Goal: Check status: Check status

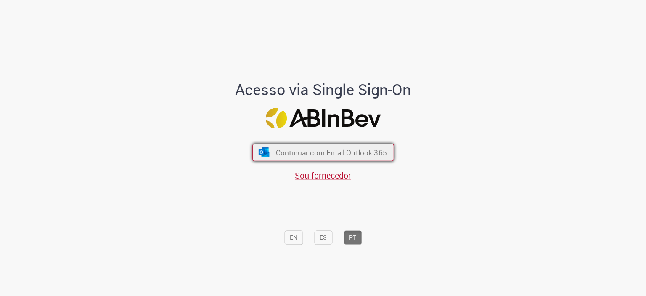
click at [324, 148] on span "Continuar com Email Outlook 365" at bounding box center [331, 152] width 111 height 10
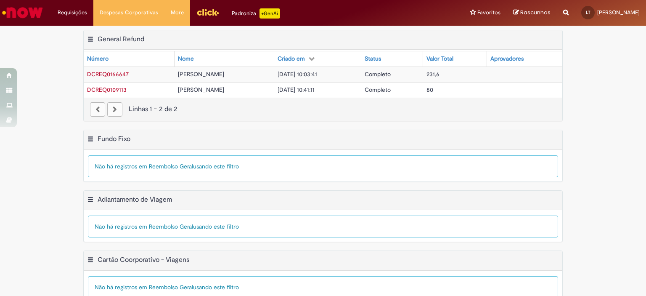
click at [180, 60] on div "Nome" at bounding box center [186, 59] width 16 height 8
click at [178, 55] on div "Nome" at bounding box center [186, 59] width 16 height 8
click at [298, 62] on div "Criado em" at bounding box center [291, 59] width 27 height 8
click at [113, 72] on span "DCREQ0166647" at bounding box center [108, 74] width 42 height 8
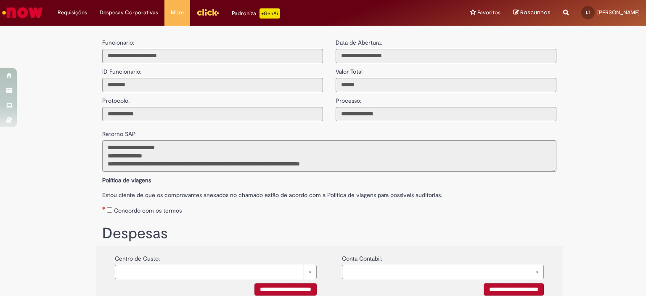
scroll to position [103, 0]
